Goal: Task Accomplishment & Management: Complete application form

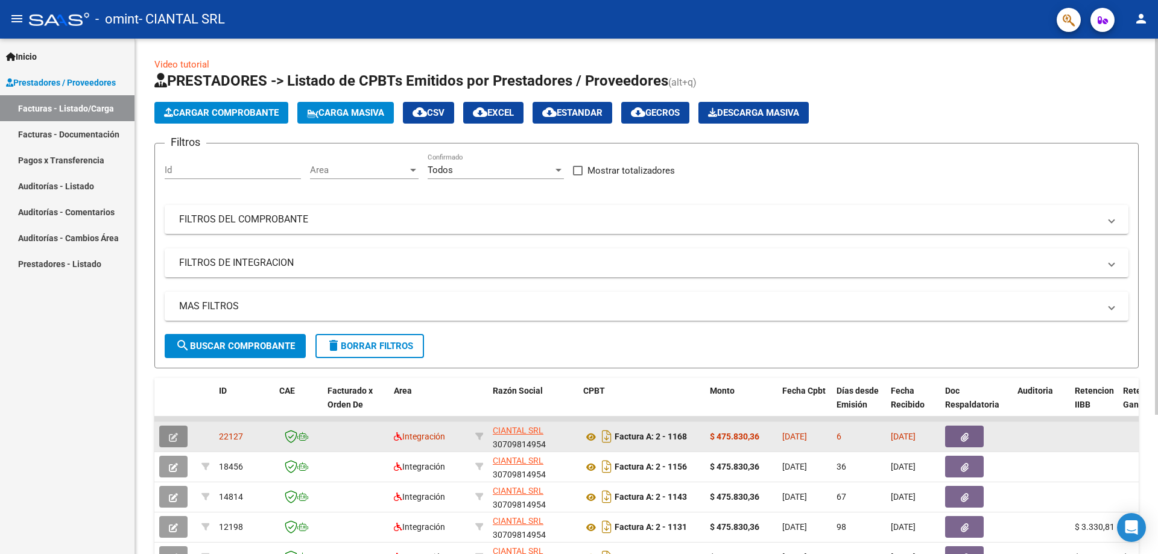
click at [174, 440] on icon "button" at bounding box center [173, 437] width 9 height 9
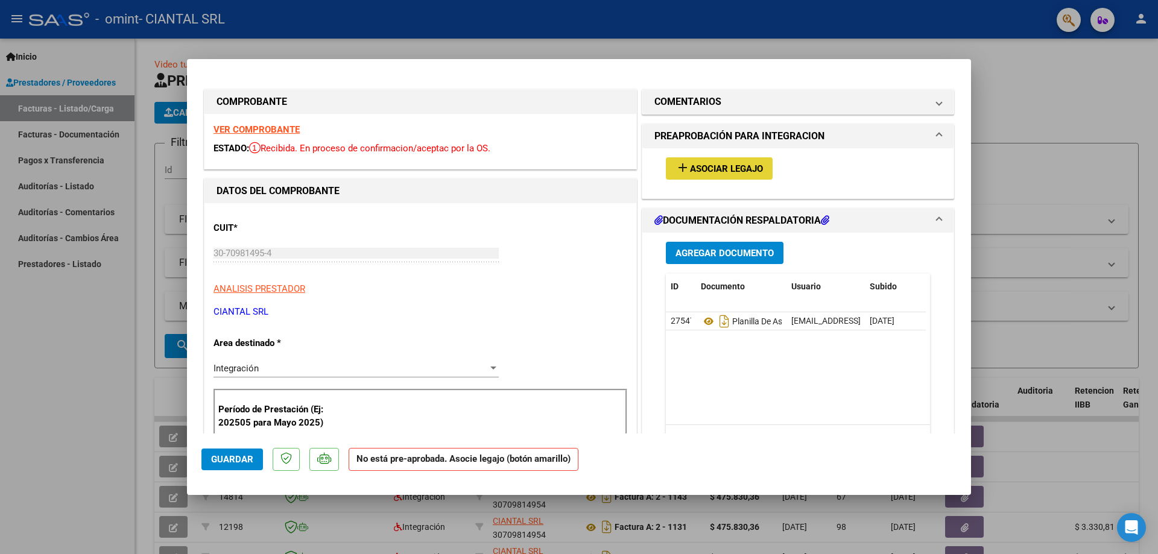
click at [709, 163] on span "add Asociar Legajo" at bounding box center [719, 168] width 87 height 11
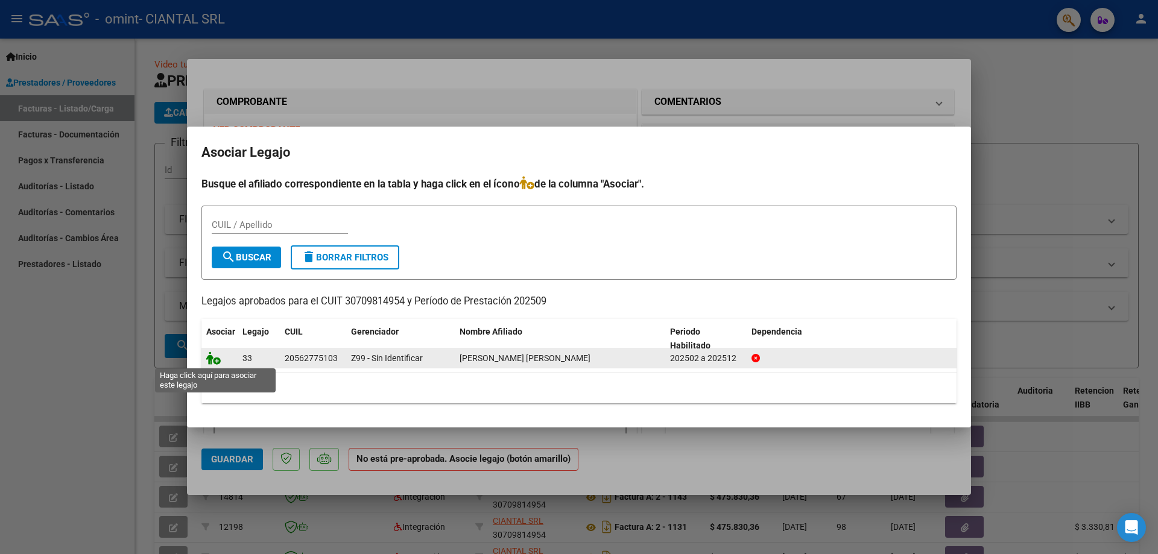
click at [218, 364] on icon at bounding box center [213, 358] width 14 height 13
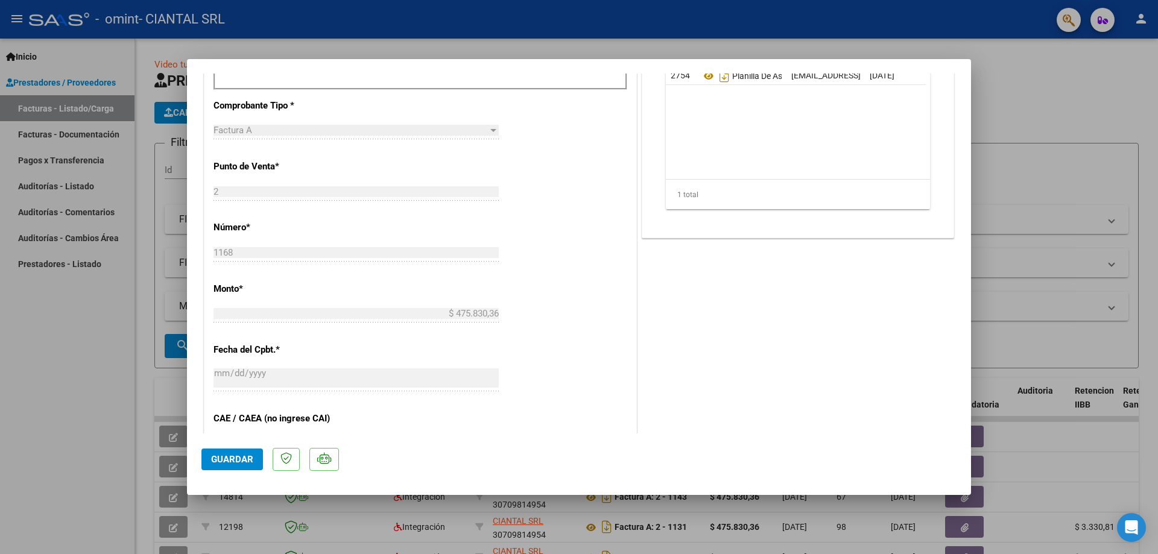
scroll to position [422, 0]
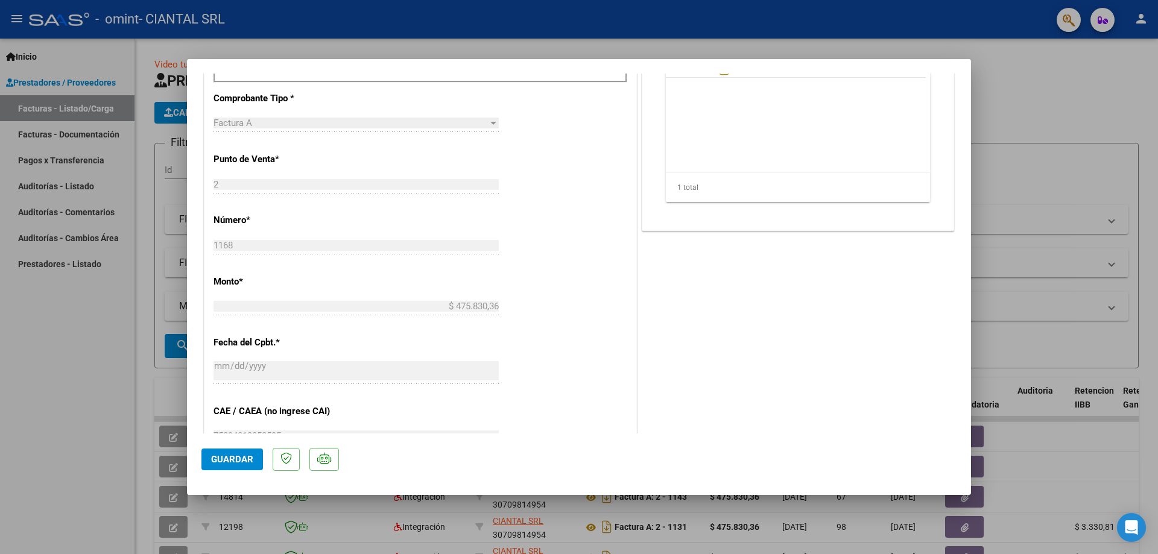
click at [221, 463] on span "Guardar" at bounding box center [232, 459] width 42 height 11
click at [671, 32] on button "x" at bounding box center [667, 29] width 24 height 22
click at [247, 461] on span "Guardar" at bounding box center [232, 459] width 42 height 11
click at [59, 425] on div at bounding box center [579, 277] width 1158 height 554
type input "$ 0,00"
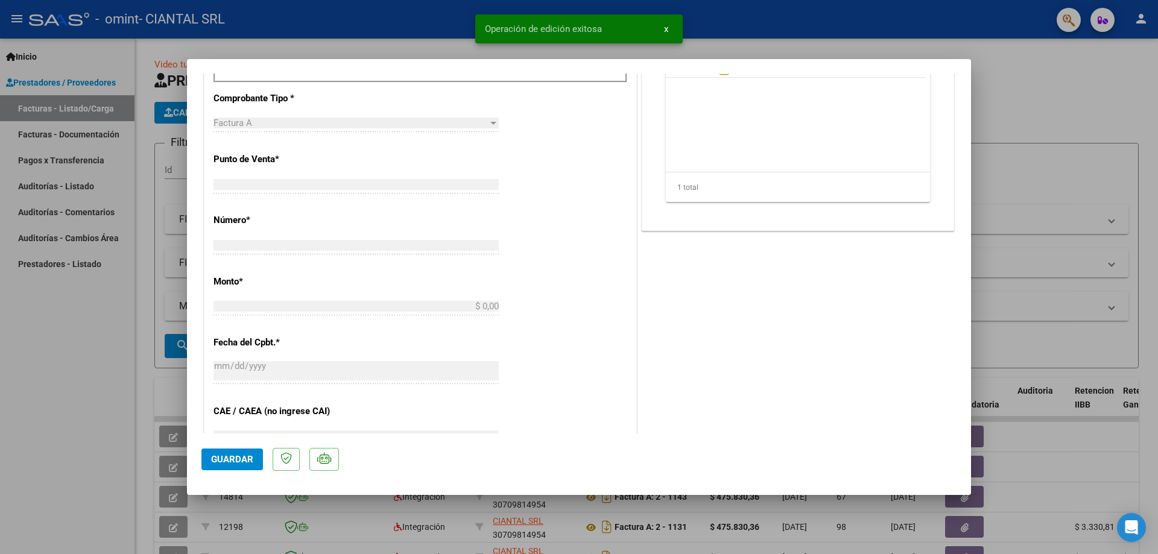
scroll to position [455, 0]
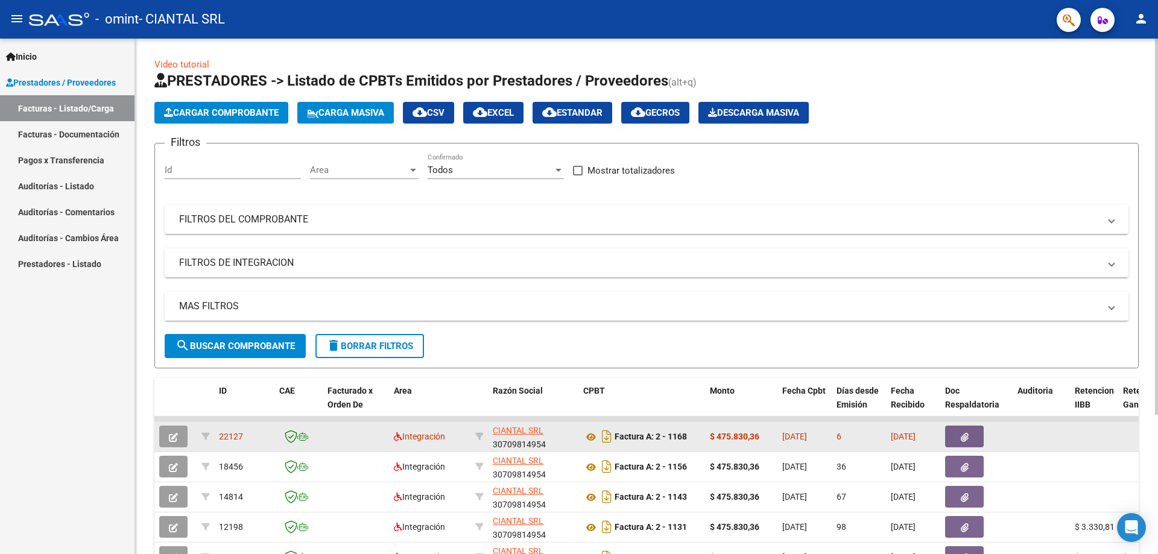
click at [168, 435] on button "button" at bounding box center [173, 437] width 28 height 22
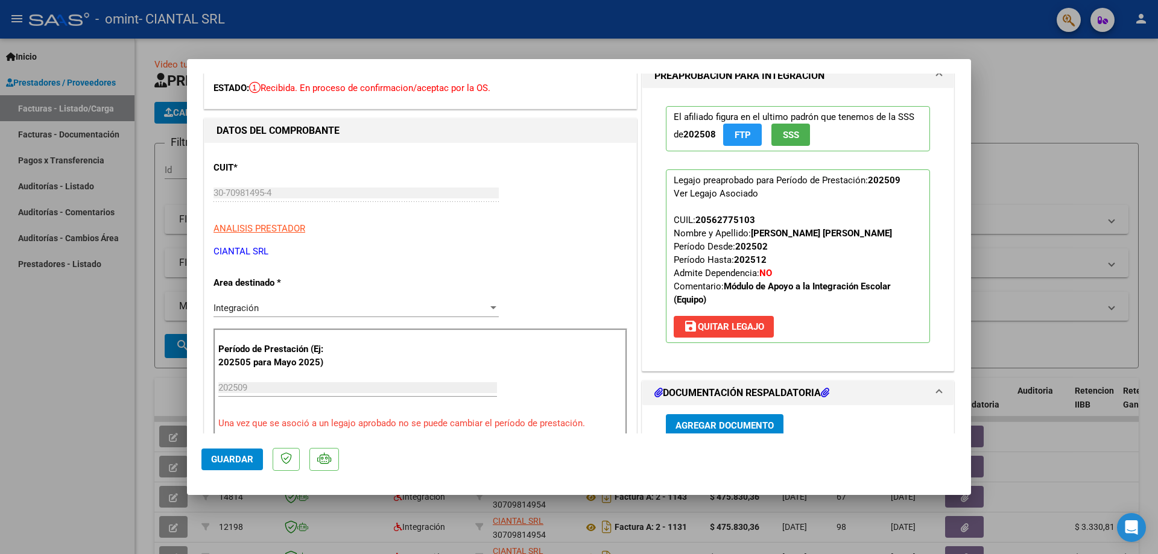
scroll to position [0, 0]
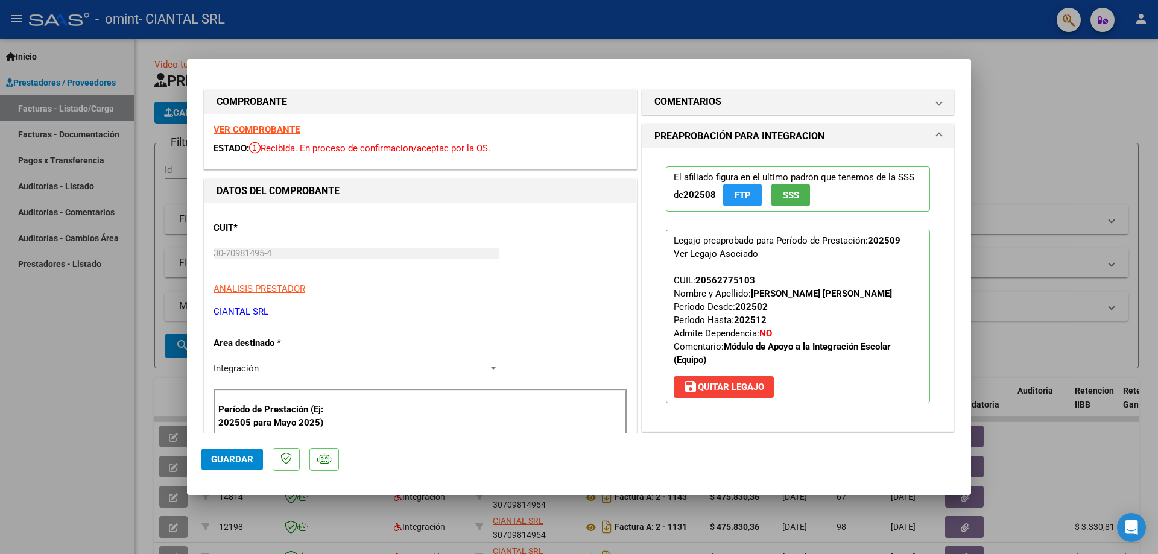
click at [261, 130] on strong "VER COMPROBANTE" at bounding box center [257, 129] width 86 height 11
click at [90, 394] on div at bounding box center [579, 277] width 1158 height 554
type input "$ 0,00"
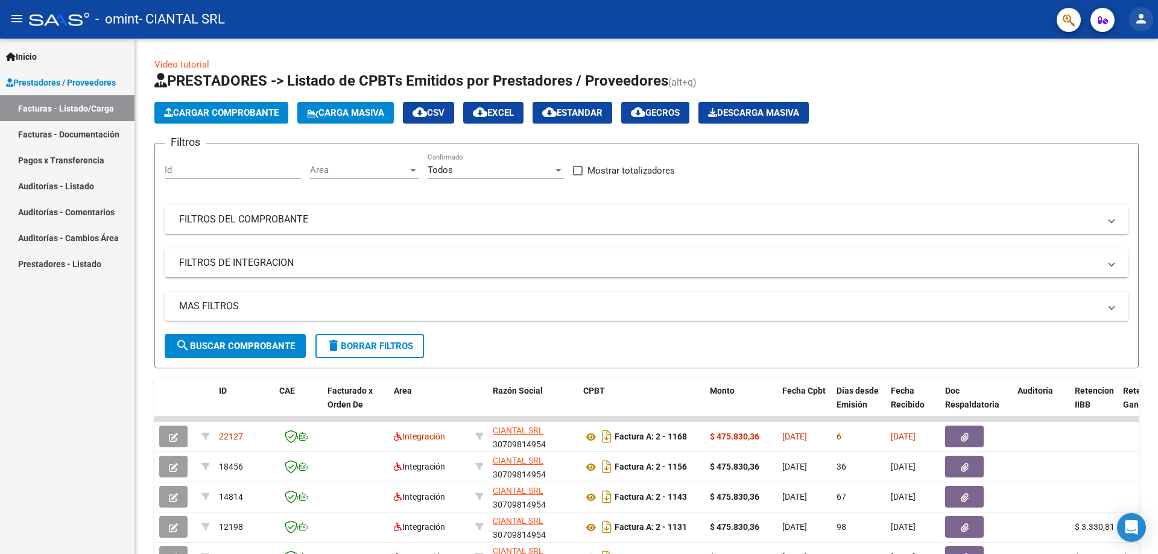
click at [1137, 21] on mat-icon "person" at bounding box center [1141, 18] width 14 height 14
click at [1120, 73] on button "exit_to_app Salir" at bounding box center [1117, 79] width 74 height 29
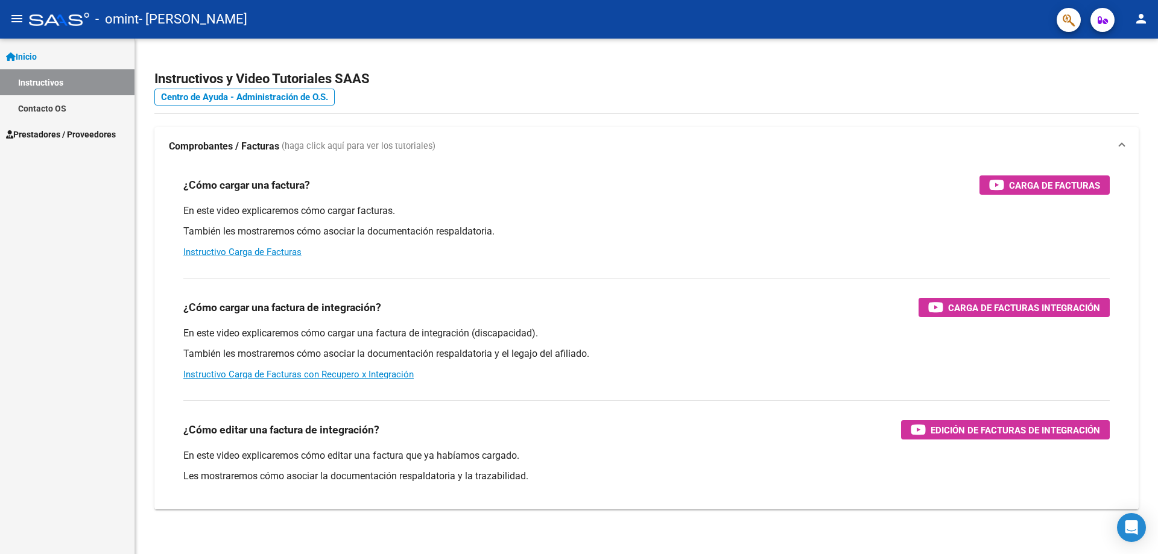
click at [39, 132] on span "Prestadores / Proveedores" at bounding box center [61, 134] width 110 height 13
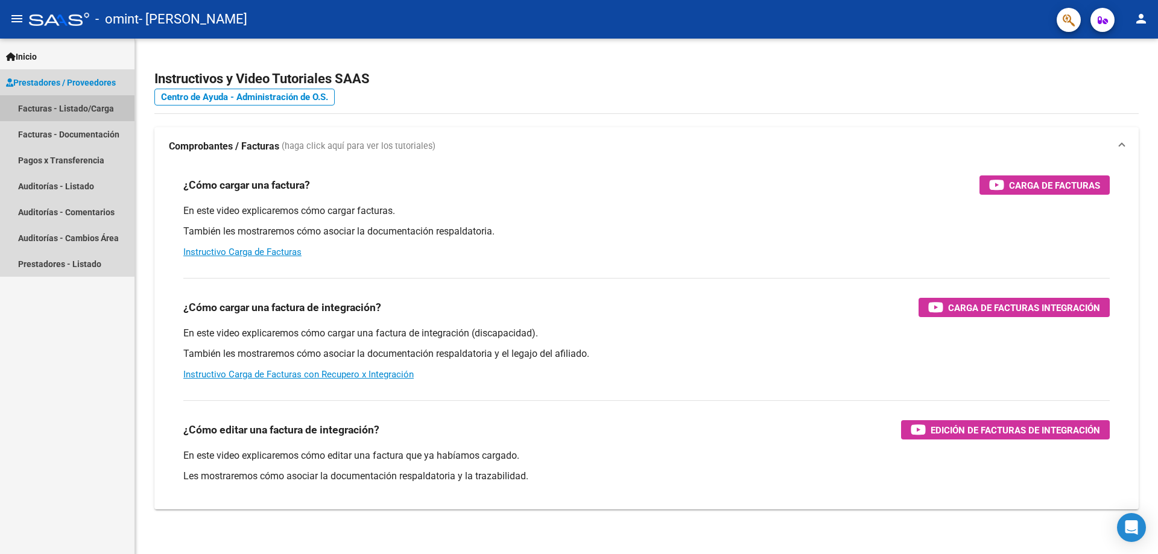
click at [62, 112] on link "Facturas - Listado/Carga" at bounding box center [67, 108] width 135 height 26
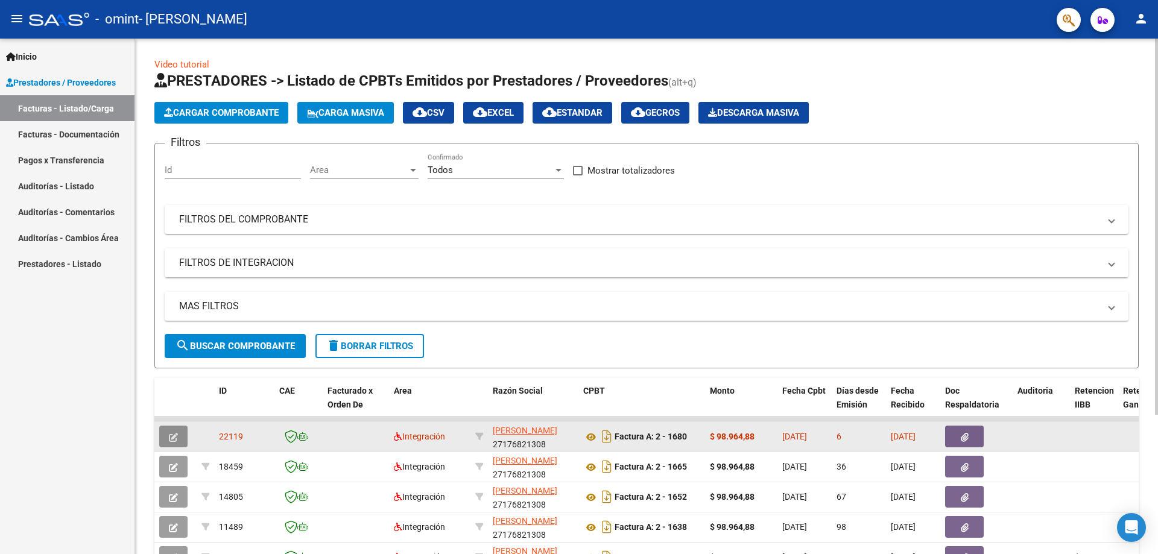
click at [175, 438] on icon "button" at bounding box center [173, 437] width 9 height 9
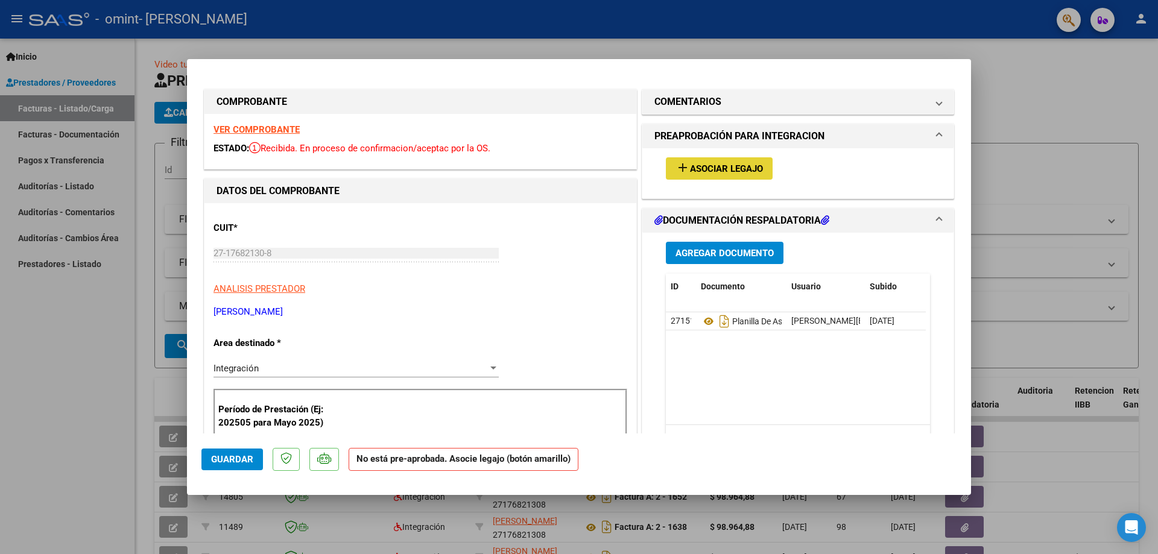
click at [746, 170] on span "Asociar Legajo" at bounding box center [726, 168] width 73 height 11
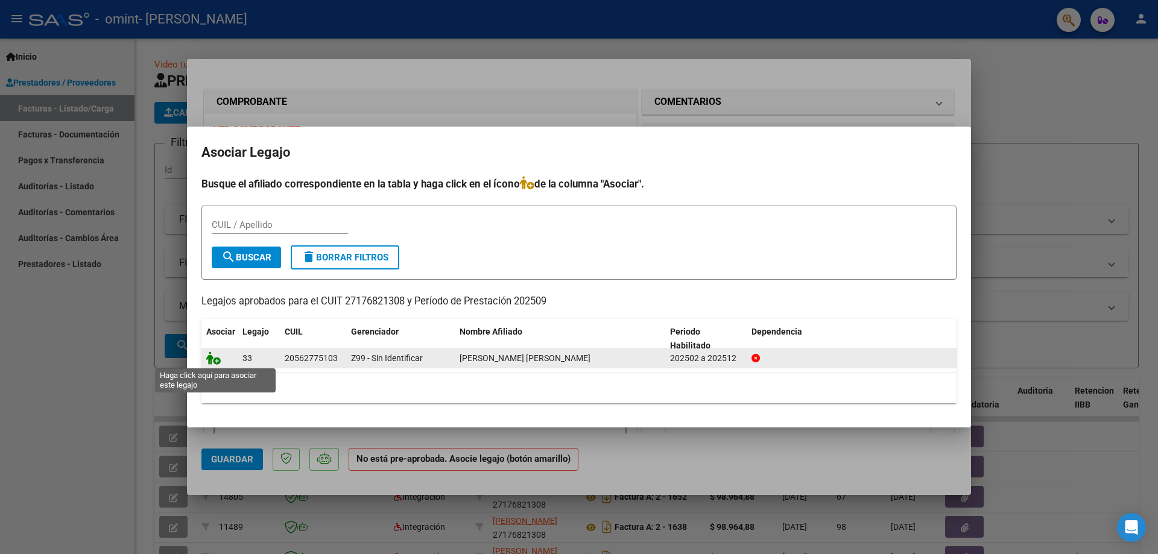
click at [217, 360] on icon at bounding box center [213, 358] width 14 height 13
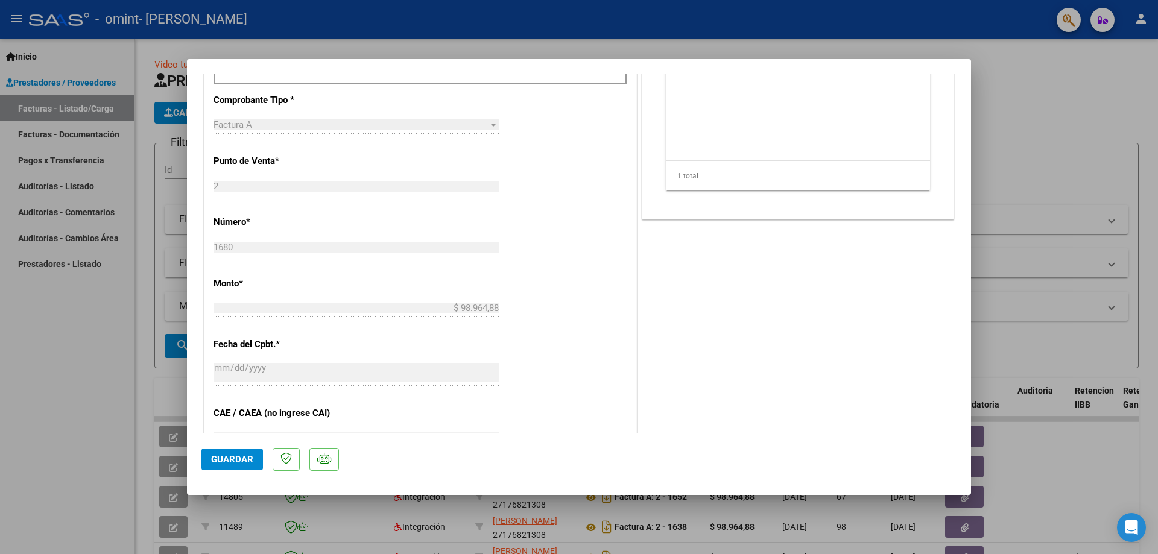
scroll to position [422, 0]
click at [238, 460] on span "Guardar" at bounding box center [232, 459] width 42 height 11
click at [103, 433] on div at bounding box center [579, 277] width 1158 height 554
type input "$ 0,00"
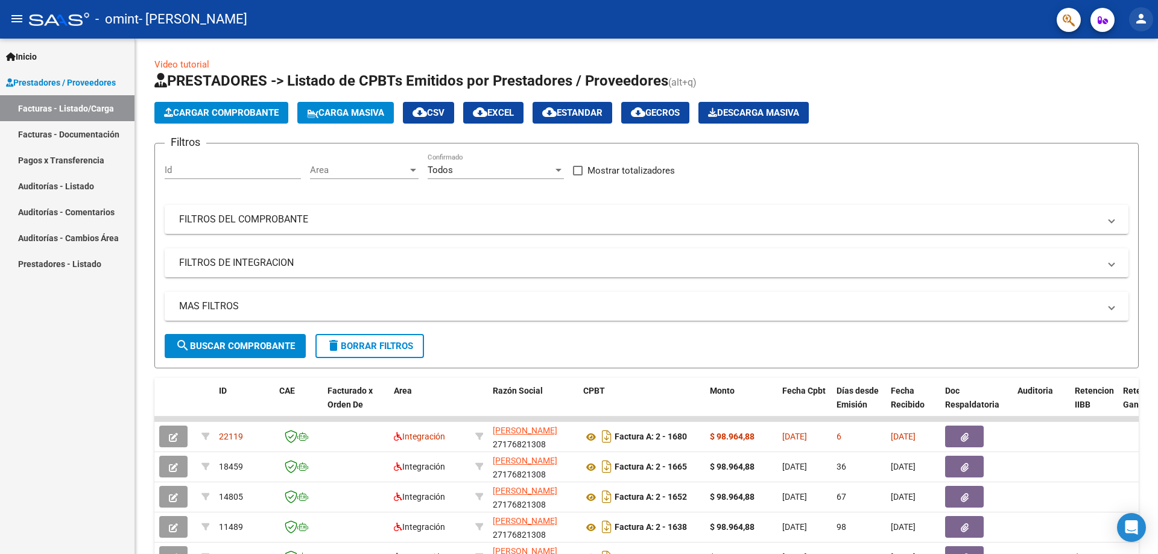
click at [1145, 21] on mat-icon "person" at bounding box center [1141, 18] width 14 height 14
click at [1120, 82] on button "exit_to_app Salir" at bounding box center [1117, 79] width 74 height 29
